Goal: Information Seeking & Learning: Learn about a topic

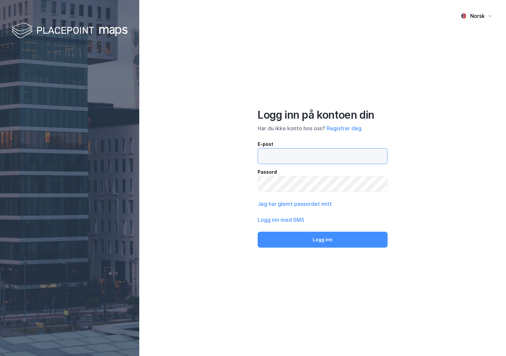
click at [275, 156] on input "email" at bounding box center [322, 156] width 129 height 15
type input "[PERSON_NAME][EMAIL_ADDRESS][DOMAIN_NAME]"
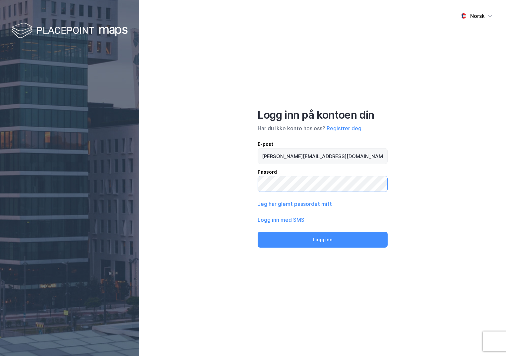
click at [258, 232] on button "Logg inn" at bounding box center [323, 240] width 130 height 16
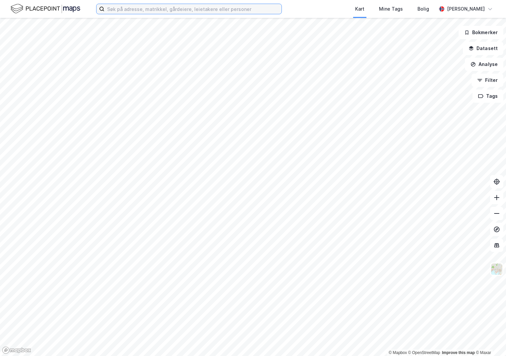
drag, startPoint x: 124, startPoint y: 11, endPoint x: 117, endPoint y: 8, distance: 7.1
click at [123, 11] on input at bounding box center [192, 9] width 177 height 10
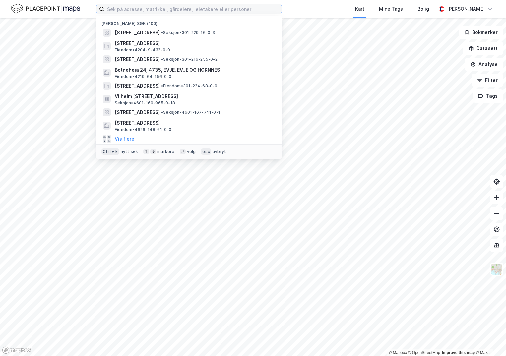
paste input "1806-47/123/0/0"
type input "1806-47/123/0/0"
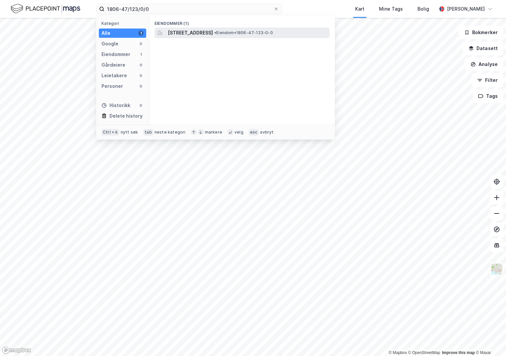
click at [188, 35] on span "[STREET_ADDRESS]" at bounding box center [190, 33] width 45 height 8
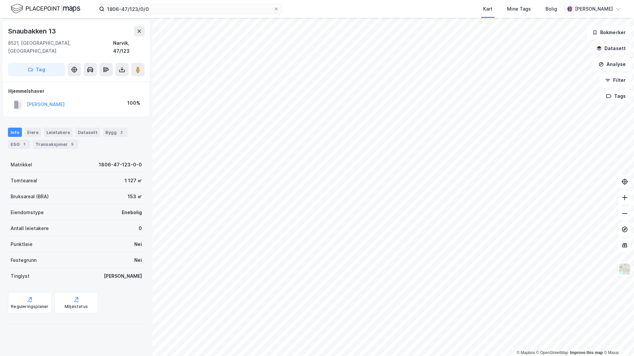
click at [506, 49] on button "Datasett" at bounding box center [611, 48] width 40 height 13
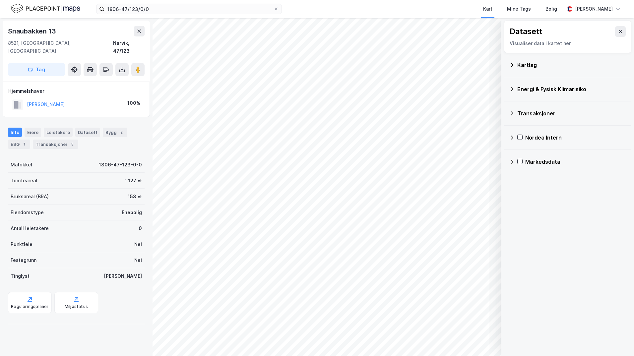
click at [506, 67] on div "Kartlag" at bounding box center [571, 65] width 109 height 8
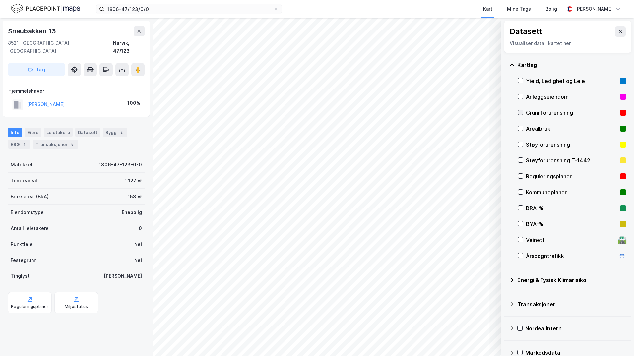
click at [506, 114] on icon at bounding box center [520, 112] width 5 height 5
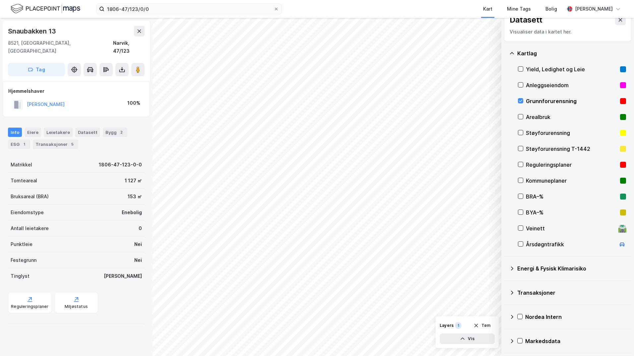
click at [506, 268] on icon at bounding box center [511, 268] width 5 height 5
click at [506, 284] on icon at bounding box center [528, 284] width 5 height 5
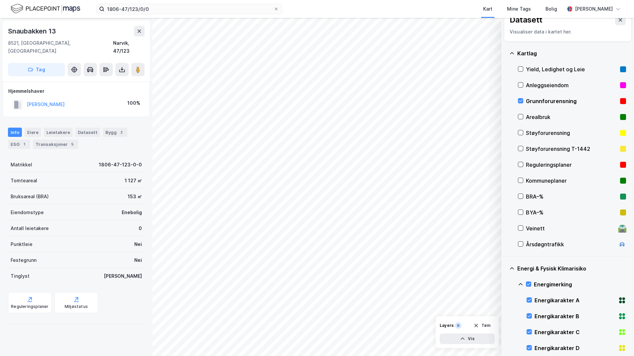
click at [506, 285] on icon at bounding box center [520, 284] width 5 height 5
click at [506, 313] on div at bounding box center [528, 315] width 5 height 5
click at [506, 315] on icon at bounding box center [520, 316] width 5 height 5
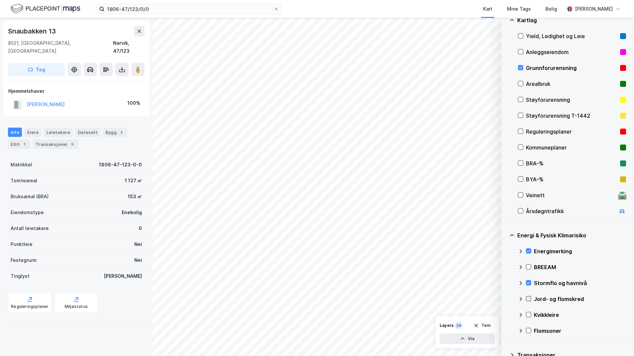
click at [506, 300] on icon at bounding box center [528, 298] width 5 height 5
click at [506, 300] on icon at bounding box center [520, 298] width 5 height 5
click at [506, 316] on div "Kvikkleire" at bounding box center [572, 315] width 108 height 16
click at [506, 315] on icon at bounding box center [520, 314] width 5 height 5
click at [506, 313] on icon at bounding box center [528, 314] width 5 height 5
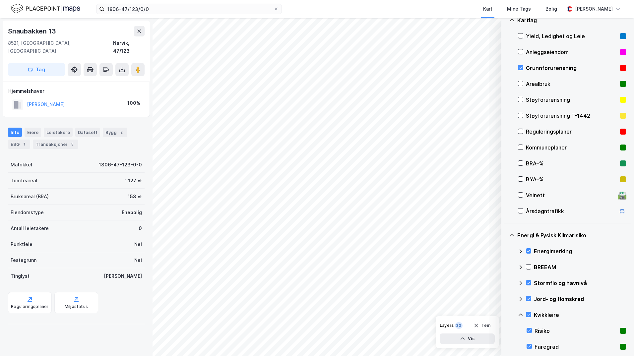
click at [506, 315] on icon at bounding box center [520, 314] width 5 height 5
click at [506, 331] on icon at bounding box center [529, 331] width 4 height 2
click at [506, 330] on icon at bounding box center [520, 330] width 5 height 5
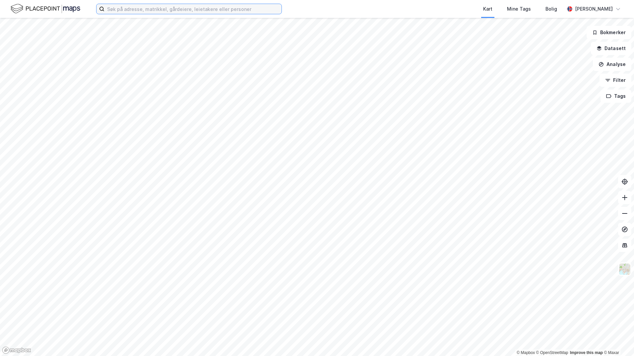
click at [132, 10] on input at bounding box center [192, 9] width 177 height 10
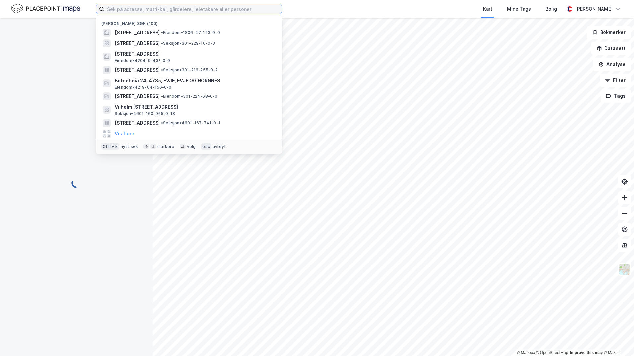
paste input "3452-70/58/0/0"
type input "3452-70/58/0/0"
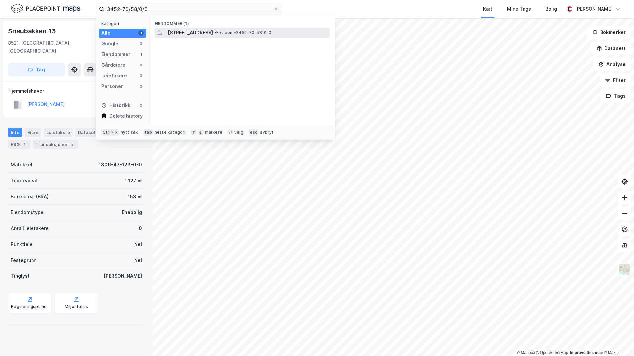
click at [188, 32] on span "Ålfjellvegen 117, 2960, RØN, VESTRE SLIDRE" at bounding box center [190, 33] width 45 height 8
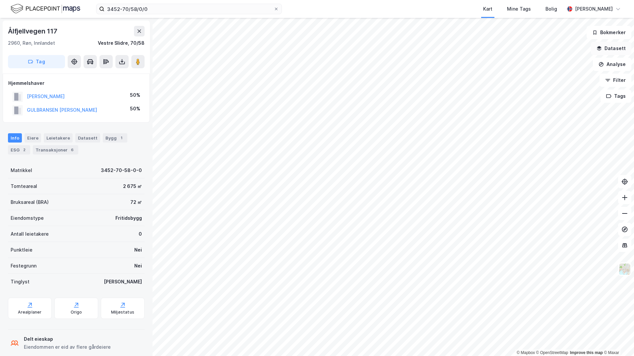
click at [608, 47] on button "Datasett" at bounding box center [611, 48] width 40 height 13
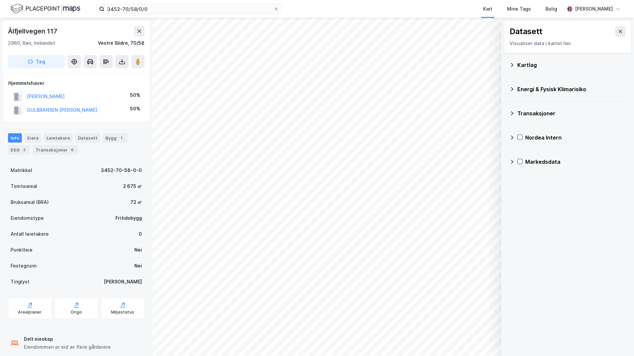
drag, startPoint x: 521, startPoint y: 65, endPoint x: 523, endPoint y: 69, distance: 4.2
click at [521, 66] on div "Kartlag" at bounding box center [571, 65] width 109 height 8
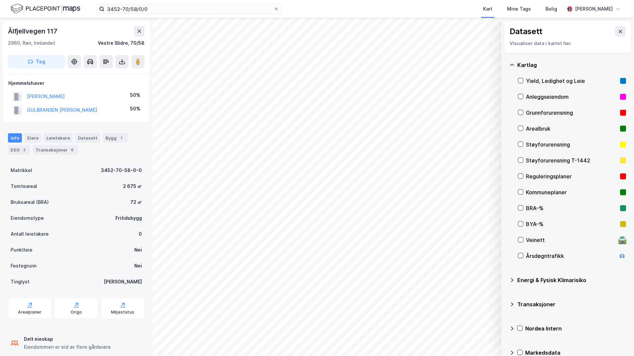
click at [519, 109] on div "Grunnforurensning" at bounding box center [572, 113] width 108 height 16
drag, startPoint x: 511, startPoint y: 281, endPoint x: 517, endPoint y: 287, distance: 8.2
click at [511, 282] on icon at bounding box center [511, 280] width 5 height 5
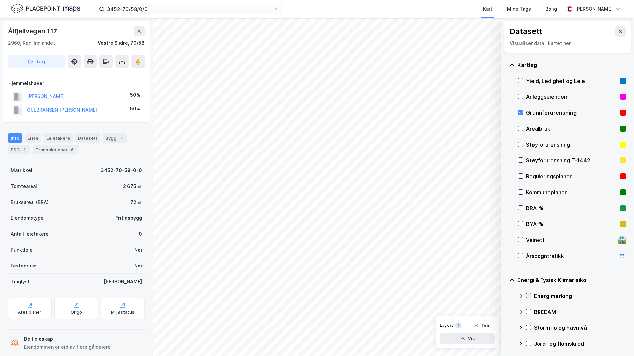
click at [529, 296] on icon at bounding box center [528, 295] width 5 height 5
click at [522, 296] on icon at bounding box center [521, 296] width 4 height 2
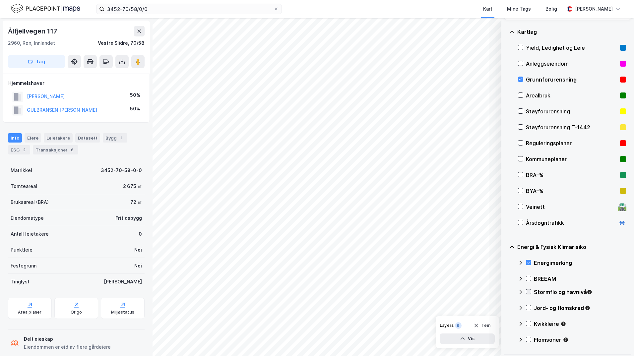
click at [528, 294] on icon at bounding box center [528, 291] width 5 height 5
click at [522, 291] on icon at bounding box center [520, 291] width 5 height 5
click at [528, 308] on icon at bounding box center [528, 307] width 5 height 5
click at [521, 308] on icon at bounding box center [520, 307] width 5 height 5
click at [529, 324] on icon at bounding box center [528, 323] width 5 height 5
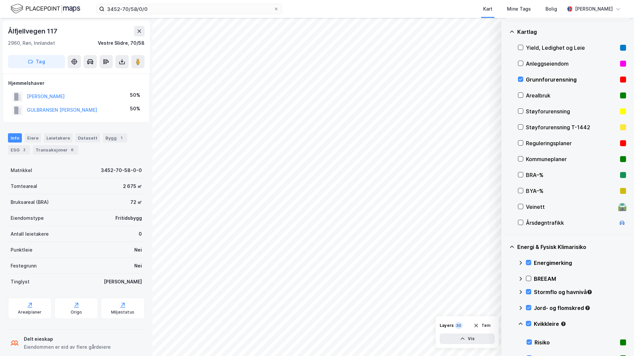
click at [521, 325] on icon at bounding box center [520, 323] width 5 height 5
click at [528, 338] on icon at bounding box center [528, 339] width 5 height 5
click at [520, 339] on icon at bounding box center [521, 340] width 4 height 2
click at [519, 324] on icon at bounding box center [520, 323] width 5 height 5
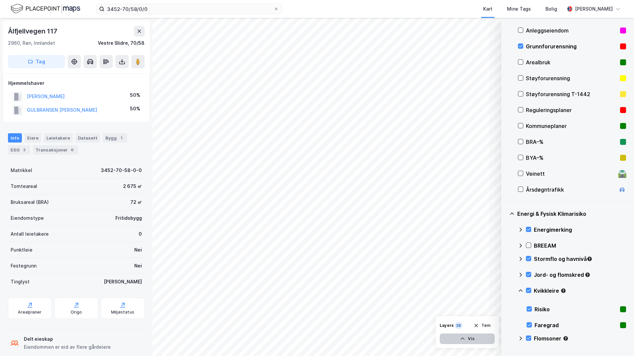
click at [481, 340] on button "Vis" at bounding box center [467, 339] width 55 height 11
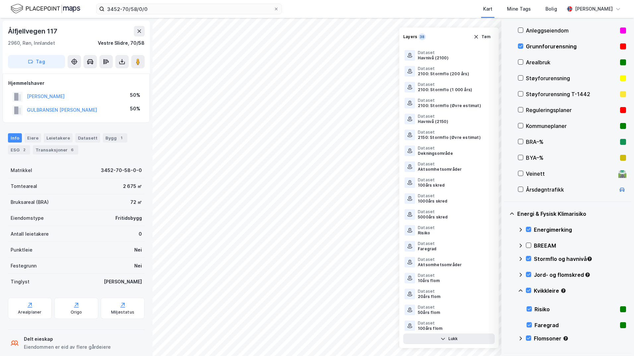
scroll to position [316, 0]
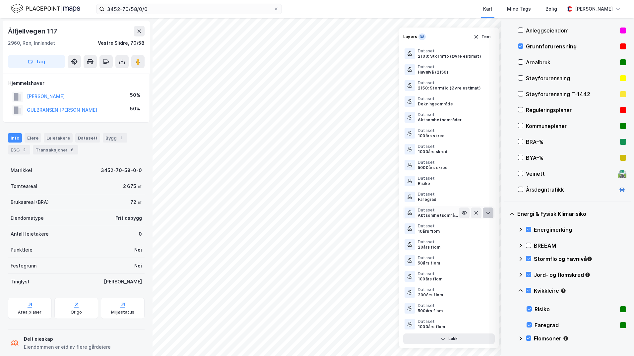
click at [486, 213] on icon at bounding box center [488, 213] width 4 height 2
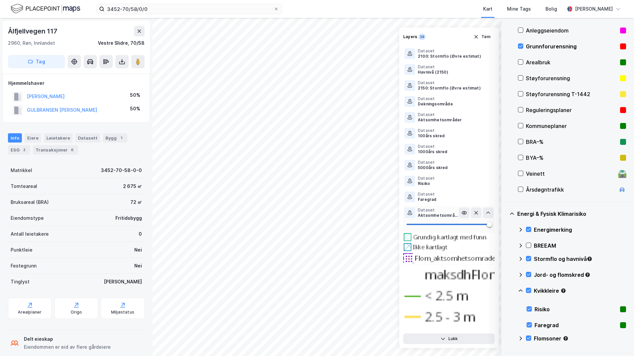
scroll to position [48, 0]
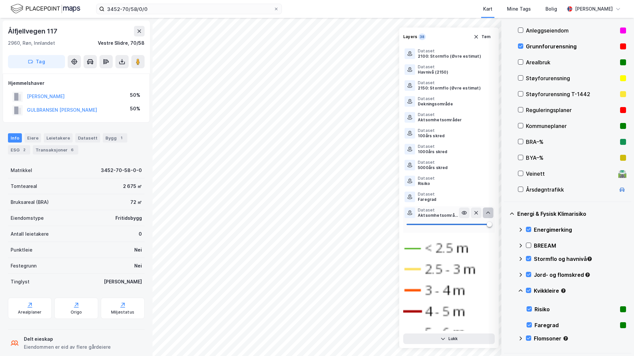
click at [486, 213] on icon at bounding box center [488, 213] width 4 height 2
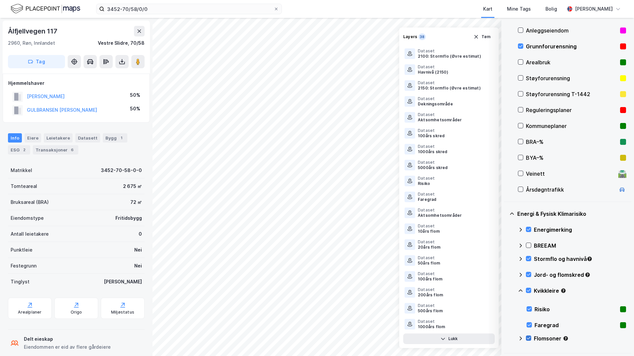
click at [529, 338] on icon at bounding box center [528, 338] width 5 height 5
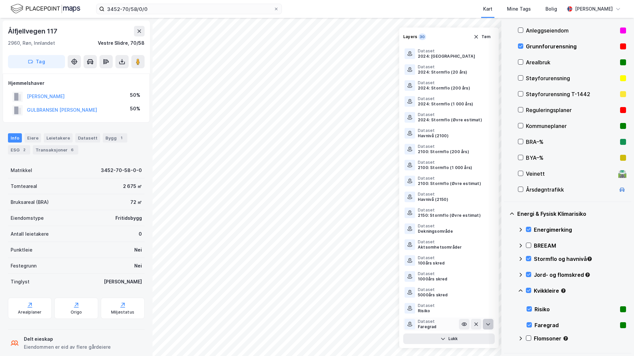
click at [485, 326] on icon at bounding box center [487, 324] width 5 height 5
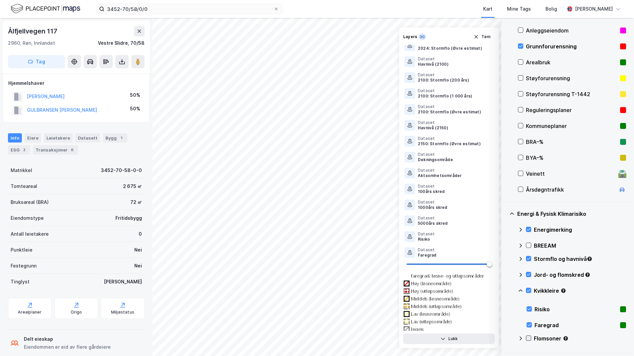
click at [528, 338] on icon at bounding box center [528, 338] width 5 height 5
click at [521, 338] on icon at bounding box center [520, 338] width 5 height 5
click at [452, 340] on button "Lukk" at bounding box center [449, 339] width 92 height 11
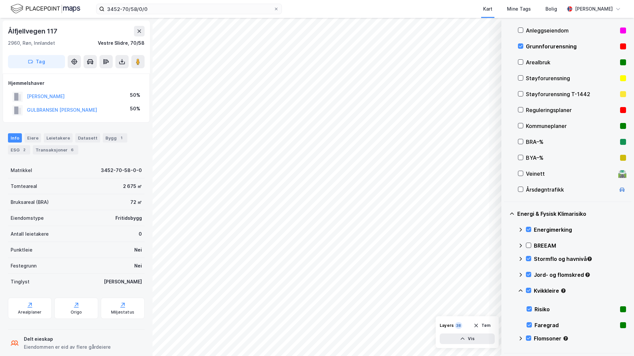
click at [520, 290] on icon at bounding box center [521, 290] width 4 height 2
